Goal: Task Accomplishment & Management: Use online tool/utility

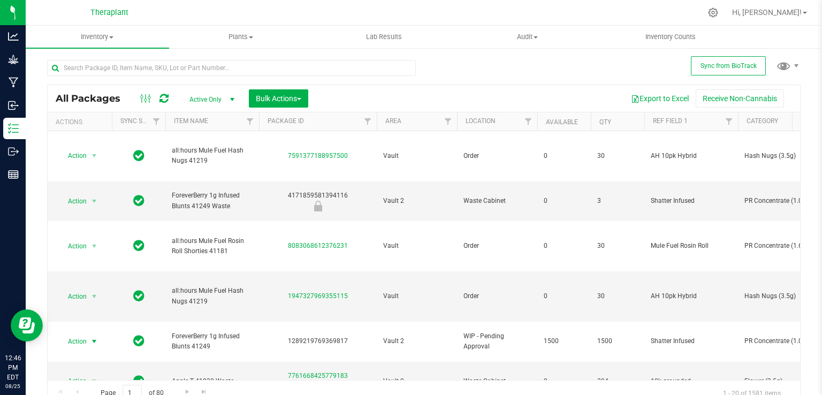
scroll to position [54, 0]
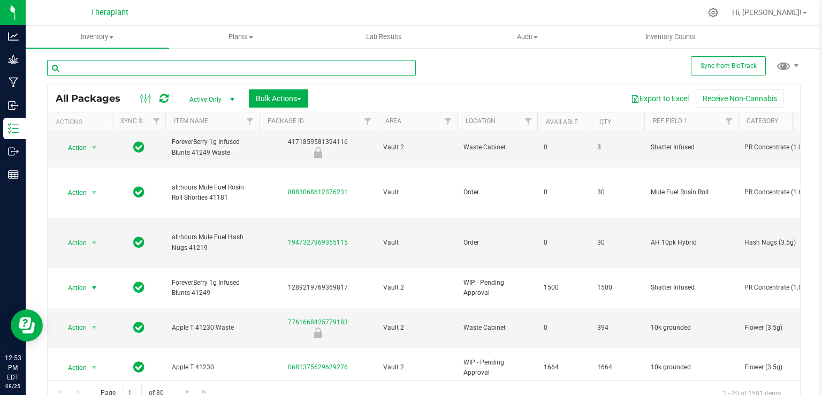
click at [134, 63] on input "text" at bounding box center [231, 68] width 369 height 16
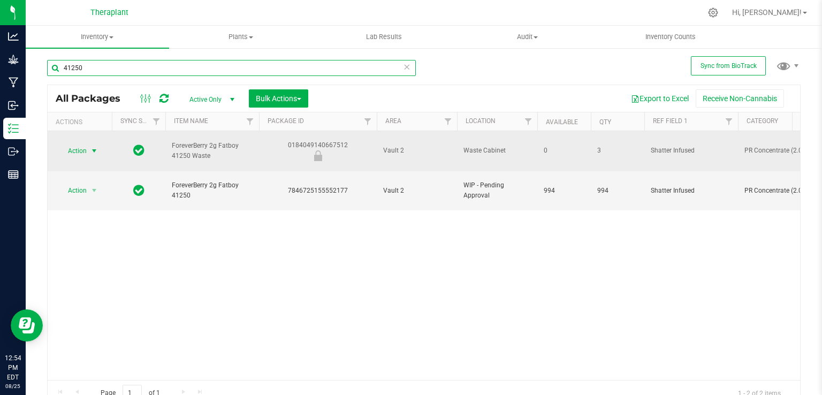
type input "41250"
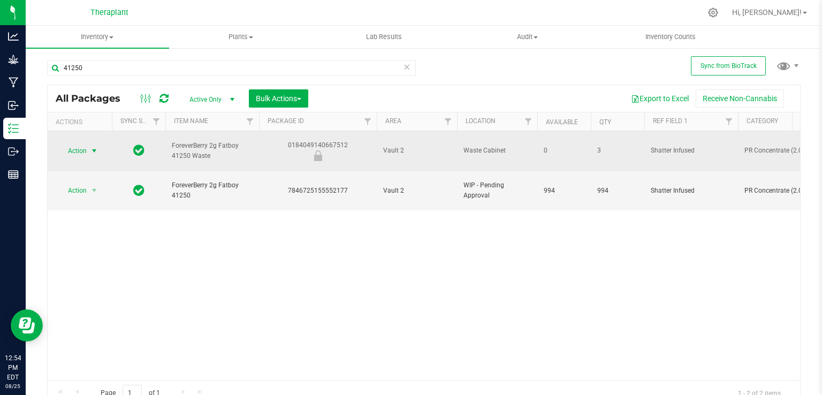
click at [79, 144] on span "Action" at bounding box center [72, 150] width 29 height 15
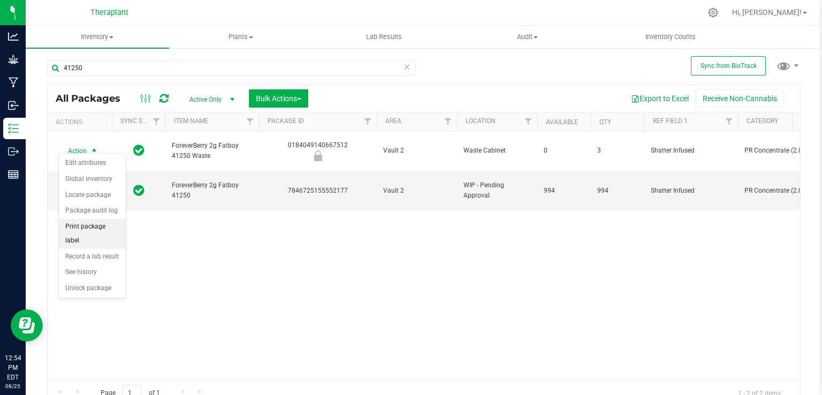
click at [103, 226] on li "Print package label" at bounding box center [92, 233] width 67 height 29
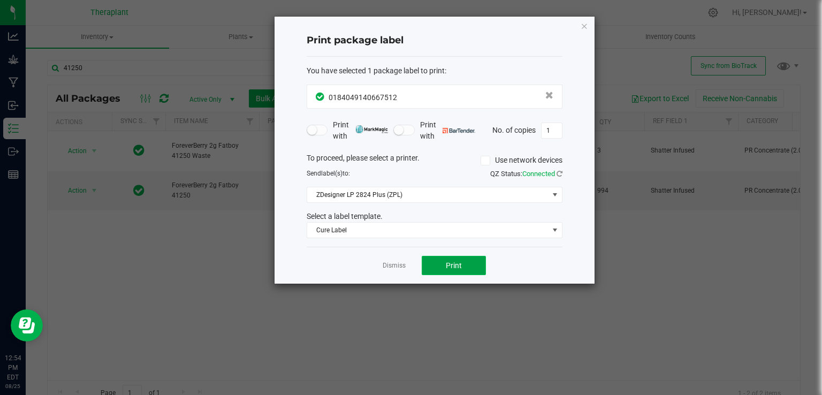
click at [435, 264] on button "Print" at bounding box center [454, 265] width 64 height 19
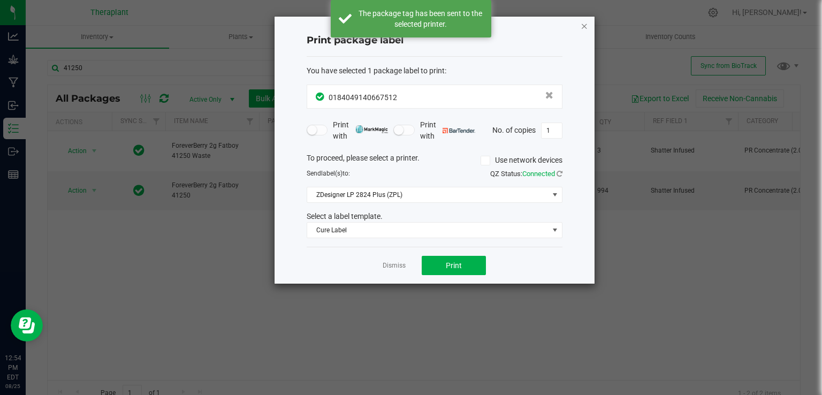
click at [583, 25] on icon "button" at bounding box center [584, 25] width 7 height 13
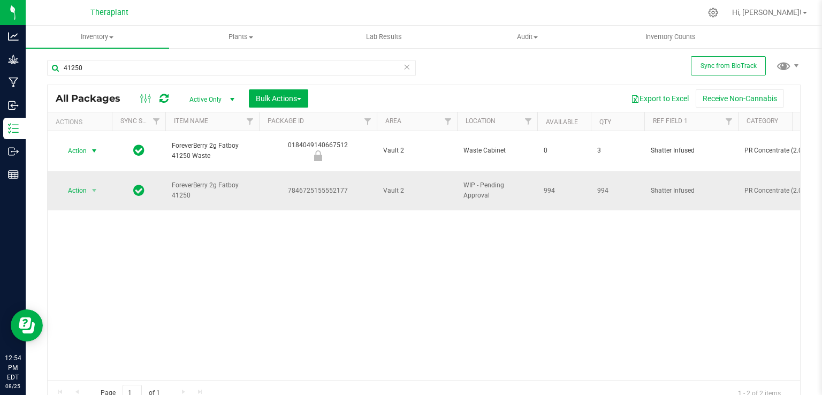
drag, startPoint x: 88, startPoint y: 179, endPoint x: 74, endPoint y: 179, distance: 13.9
click at [86, 183] on span "Action" at bounding box center [79, 190] width 43 height 15
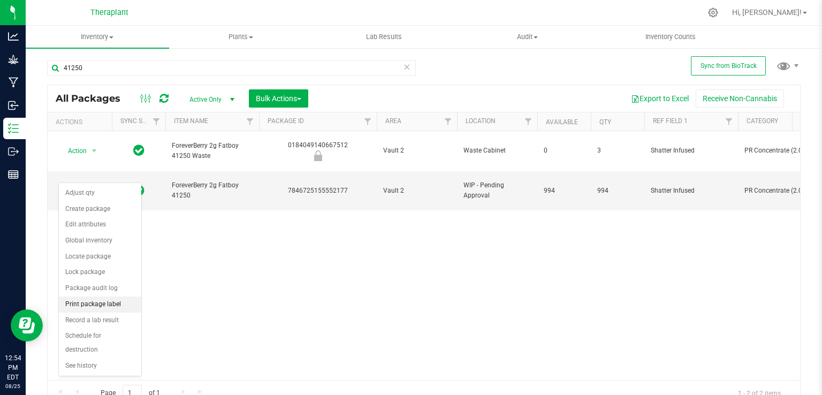
click at [99, 302] on li "Print package label" at bounding box center [100, 304] width 82 height 16
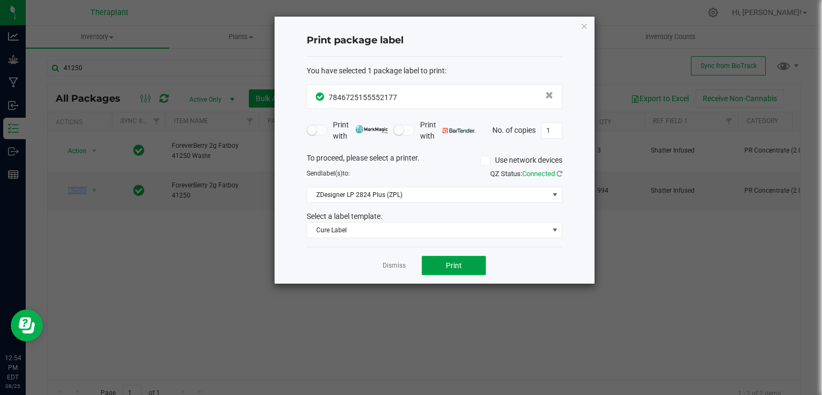
click at [470, 265] on button "Print" at bounding box center [454, 265] width 64 height 19
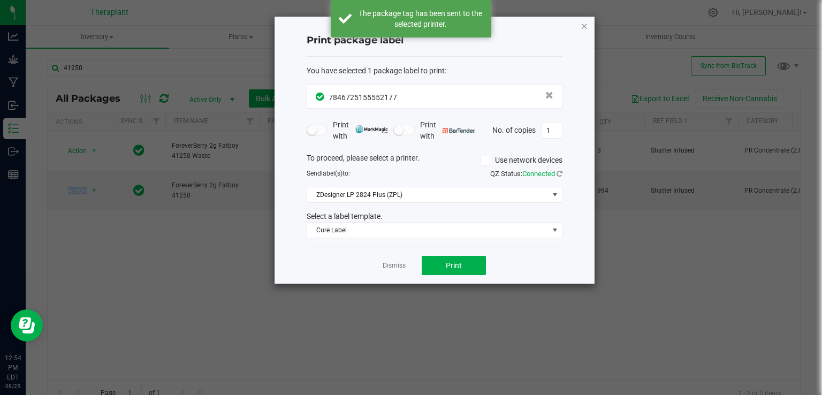
click at [584, 28] on icon "button" at bounding box center [584, 25] width 7 height 13
